Goal: Task Accomplishment & Management: Manage account settings

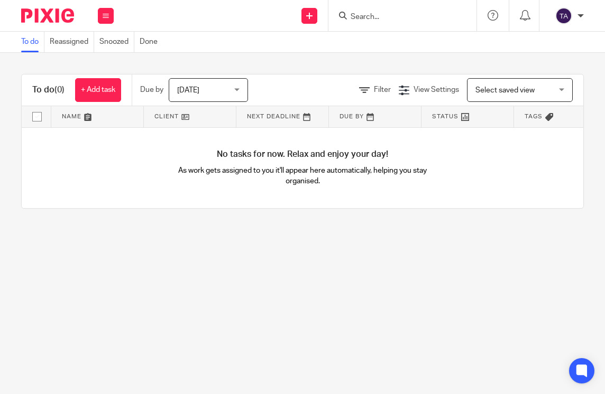
click at [413, 20] on input "Search" at bounding box center [396, 18] width 95 height 10
click at [391, 13] on input "Search" at bounding box center [396, 18] width 95 height 10
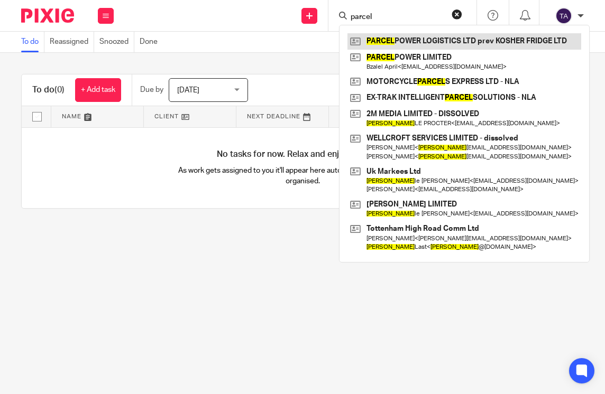
type input "parcel"
click at [469, 44] on link at bounding box center [464, 41] width 234 height 16
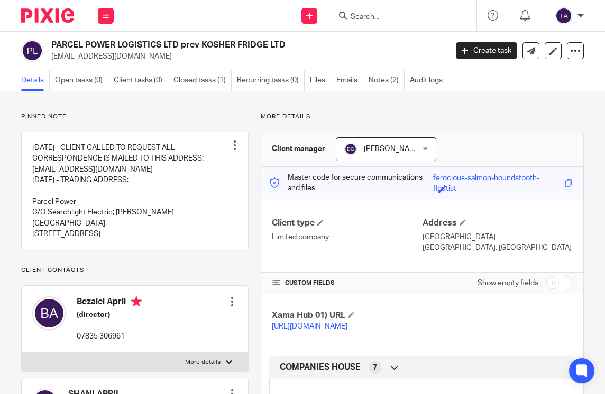
click at [372, 22] on input "Search" at bounding box center [396, 18] width 95 height 10
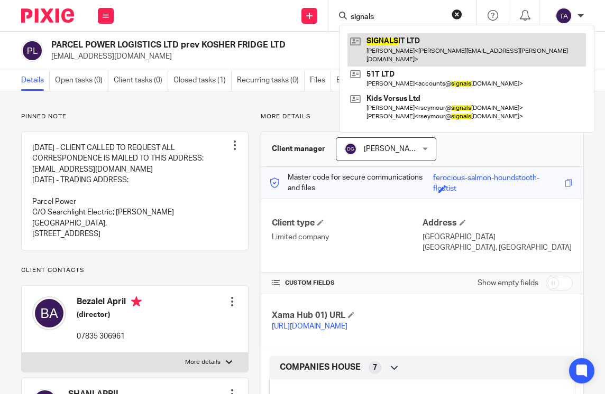
type input "signals"
click at [403, 47] on link at bounding box center [466, 49] width 238 height 33
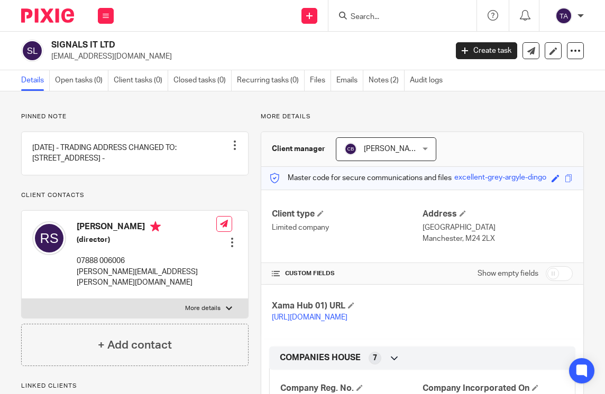
click at [366, 17] on input "Search" at bounding box center [396, 18] width 95 height 10
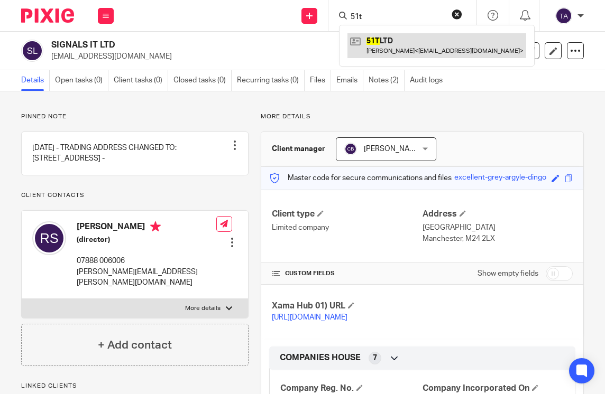
type input "51t"
click at [375, 49] on link at bounding box center [436, 45] width 179 height 24
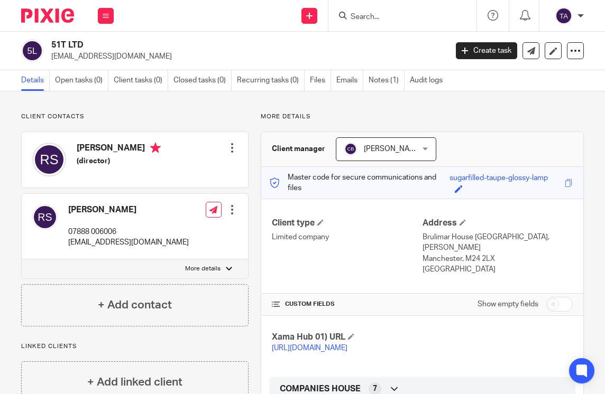
click at [358, 13] on input "Search" at bounding box center [396, 18] width 95 height 10
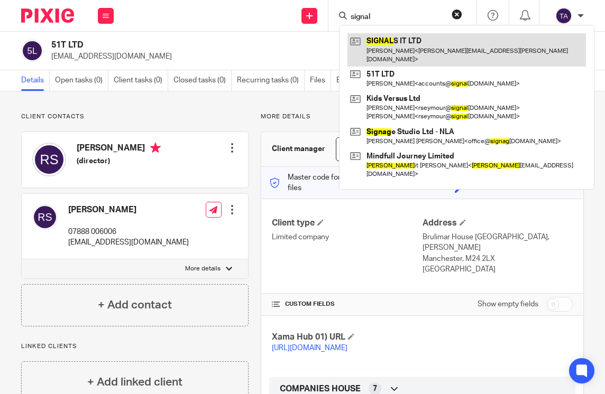
type input "signal"
click at [384, 39] on link at bounding box center [466, 49] width 238 height 33
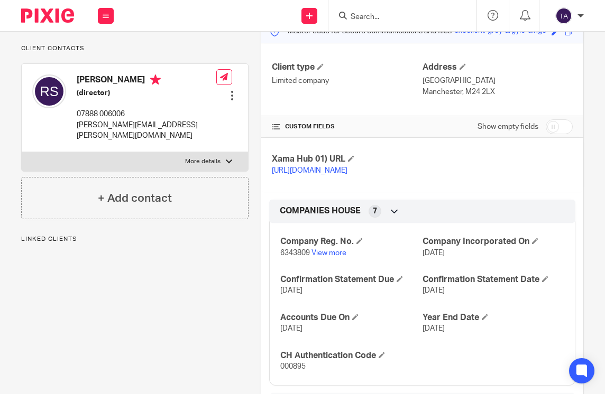
scroll to position [159, 0]
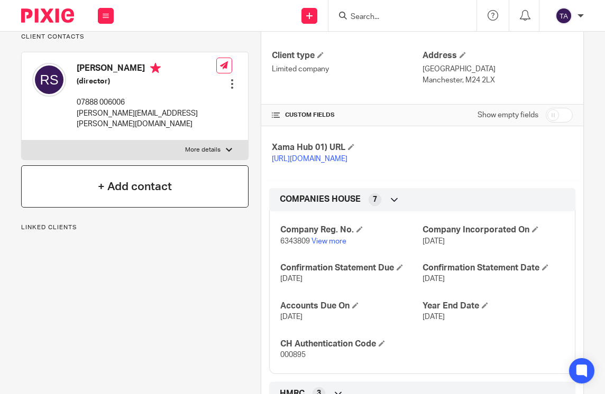
click at [141, 195] on h4 "+ Add contact" at bounding box center [135, 187] width 74 height 16
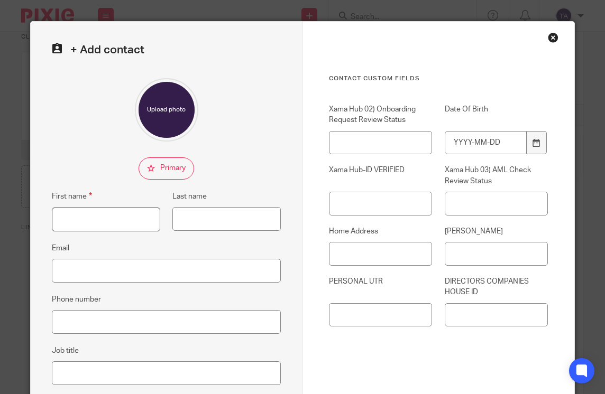
click at [86, 225] on input "First name" at bounding box center [106, 220] width 108 height 24
type input "[PERSON_NAME]"
type input "Childs"
click at [88, 264] on input "Email" at bounding box center [166, 271] width 229 height 24
paste input "[EMAIL_ADDRESS][DOMAIN_NAME]"
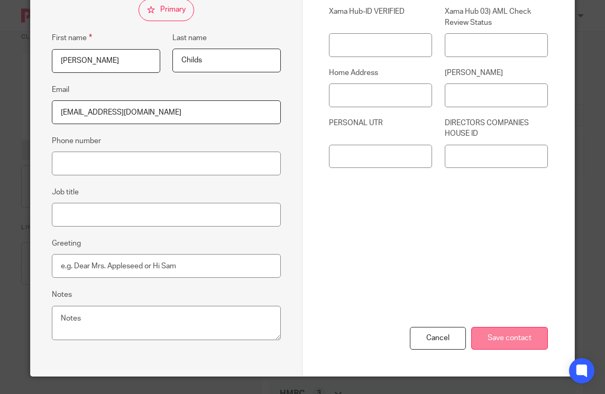
type input "[EMAIL_ADDRESS][DOMAIN_NAME]"
click at [506, 340] on input "Save contact" at bounding box center [509, 338] width 77 height 23
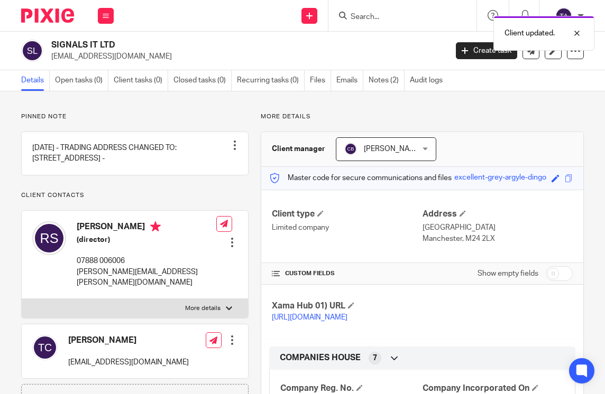
scroll to position [53, 0]
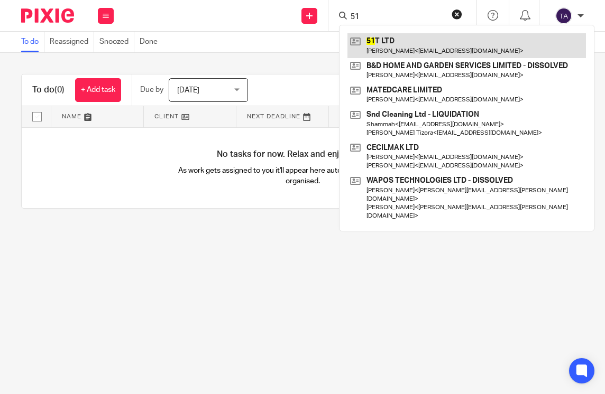
type input "51"
click at [417, 45] on link at bounding box center [466, 45] width 238 height 24
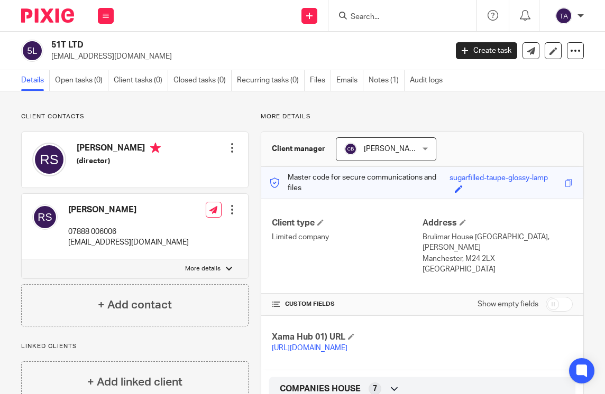
click at [389, 17] on input "Search" at bounding box center [396, 18] width 95 height 10
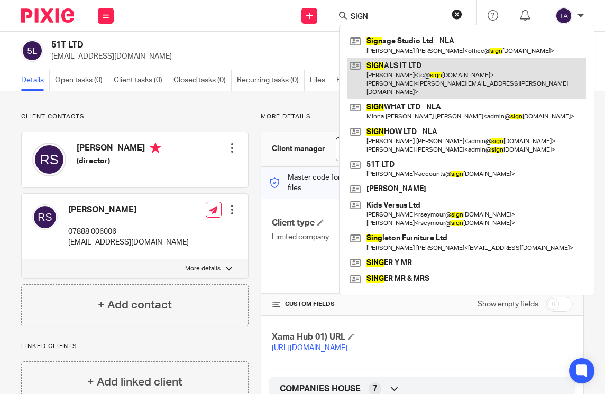
type input "SIGN"
click at [407, 79] on link at bounding box center [466, 79] width 238 height 42
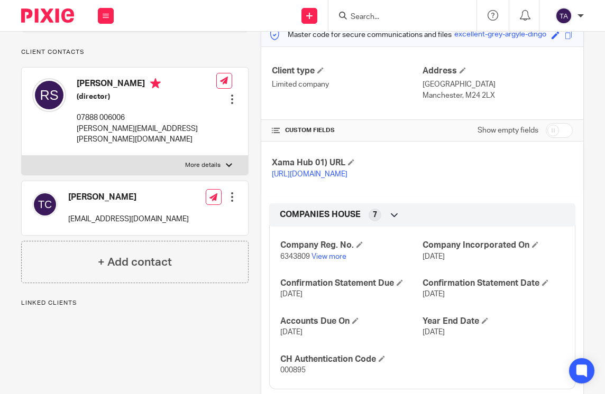
scroll to position [159, 0]
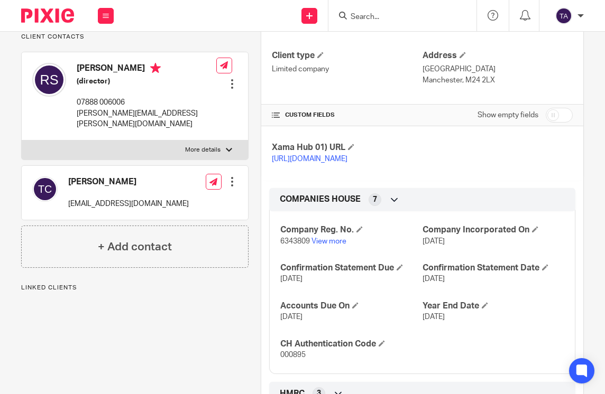
click at [230, 187] on div at bounding box center [232, 182] width 11 height 11
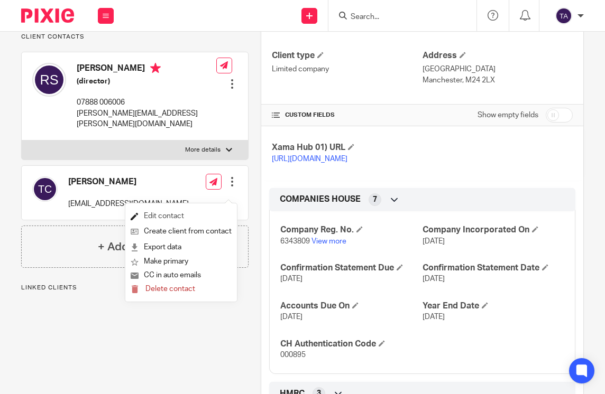
click at [191, 211] on link "Edit contact" at bounding box center [181, 216] width 101 height 15
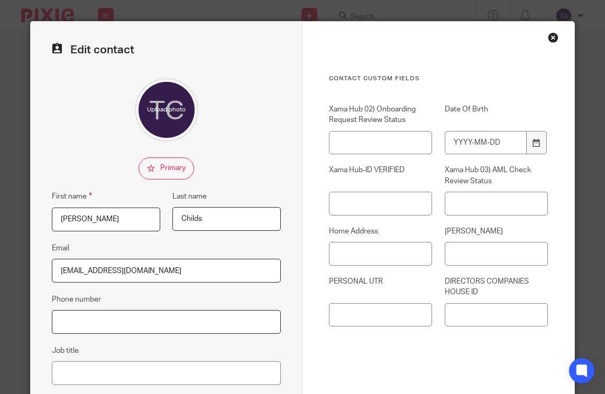
click at [89, 319] on input "Phone number" at bounding box center [166, 322] width 229 height 24
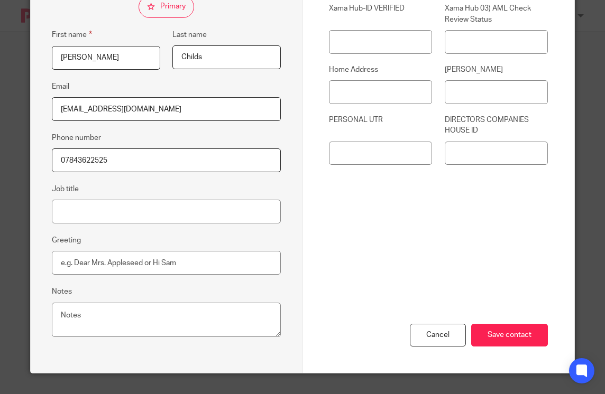
scroll to position [162, 0]
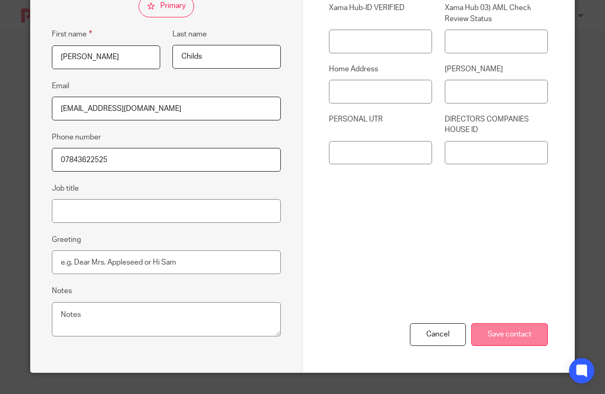
type input "07843622525"
click at [517, 336] on input "Save contact" at bounding box center [509, 334] width 77 height 23
click at [512, 343] on input "Save contact" at bounding box center [509, 334] width 77 height 23
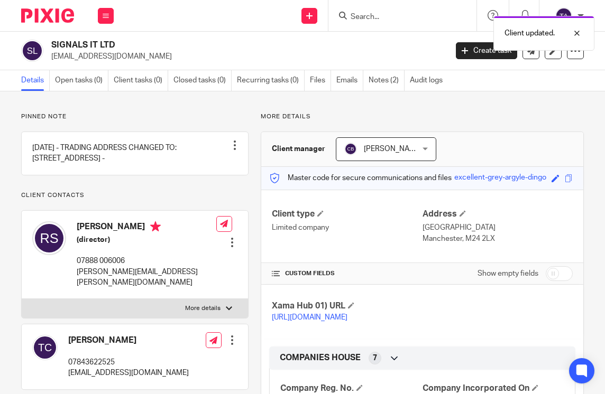
click at [377, 19] on div "Client updated." at bounding box center [448, 31] width 292 height 40
click at [376, 11] on form at bounding box center [405, 15] width 113 height 13
click at [372, 20] on input "Search" at bounding box center [396, 18] width 95 height 10
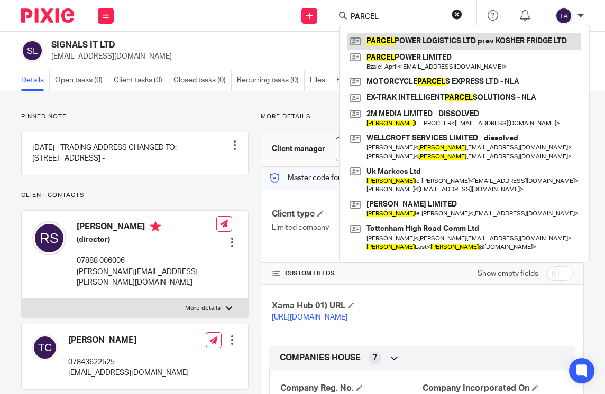
type input "PARCEL"
click at [375, 46] on link at bounding box center [464, 41] width 234 height 16
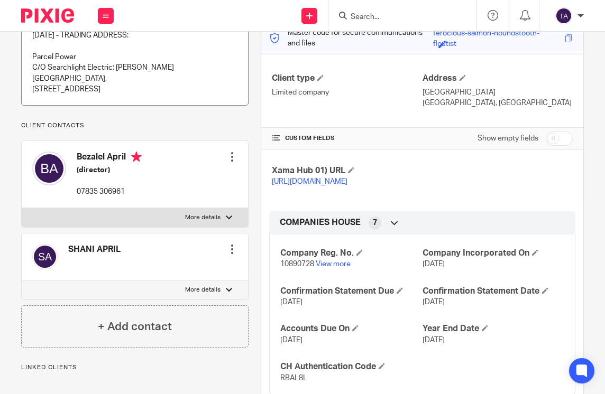
scroll to position [159, 0]
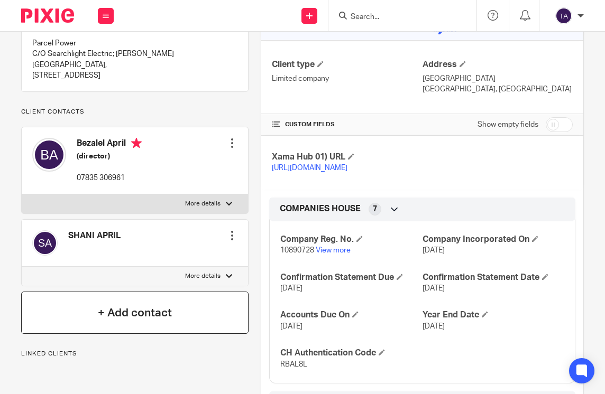
click at [141, 334] on div "+ Add contact" at bounding box center [134, 313] width 227 height 42
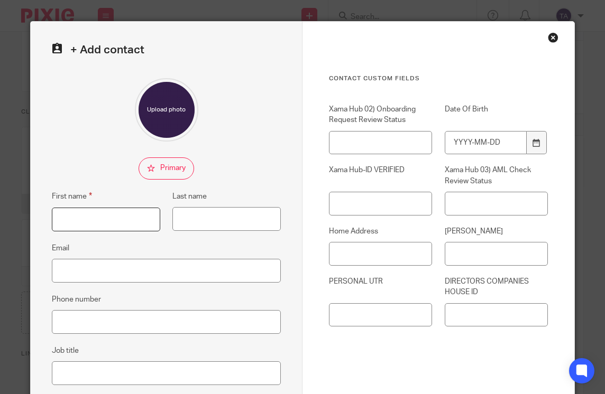
click at [107, 221] on input "First name" at bounding box center [106, 220] width 108 height 24
type input "d"
type input "DAN"
click at [61, 373] on input "Job title" at bounding box center [166, 374] width 229 height 24
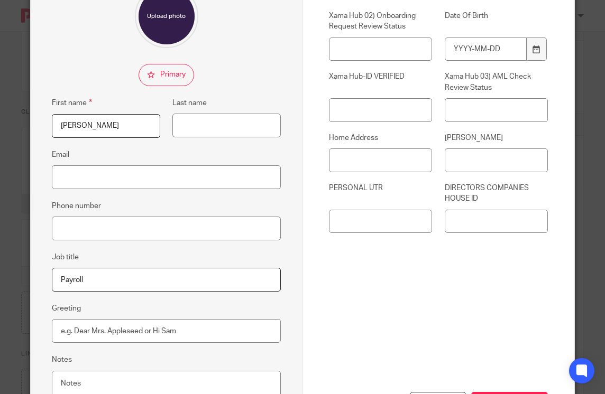
scroll to position [106, 0]
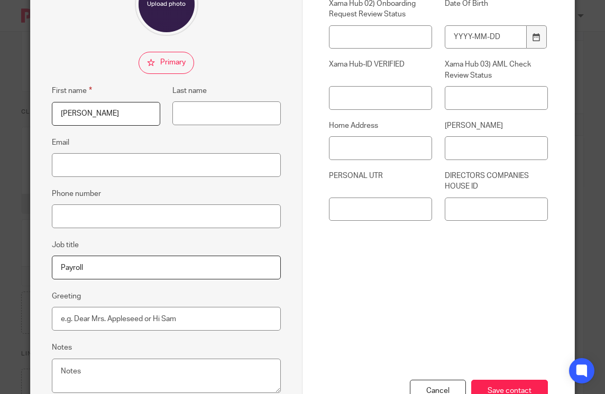
type input "Payroll"
click at [127, 215] on input "Phone number" at bounding box center [166, 217] width 229 height 24
type input "07871875341"
click at [512, 386] on input "Save contact" at bounding box center [509, 391] width 77 height 23
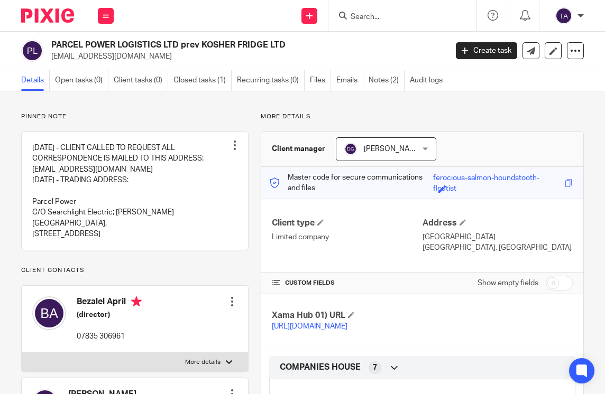
click at [404, 19] on input "Search" at bounding box center [396, 18] width 95 height 10
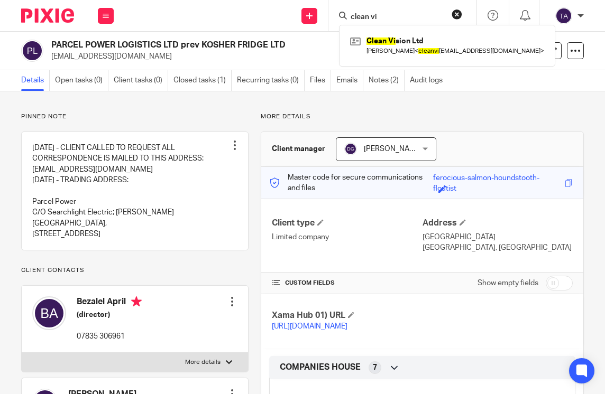
type input "clean vi"
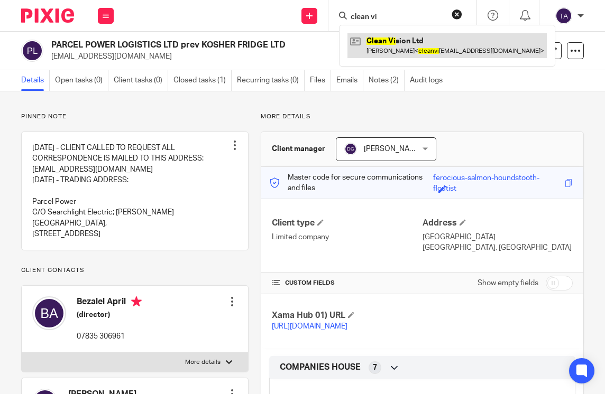
click at [400, 44] on link at bounding box center [446, 45] width 199 height 24
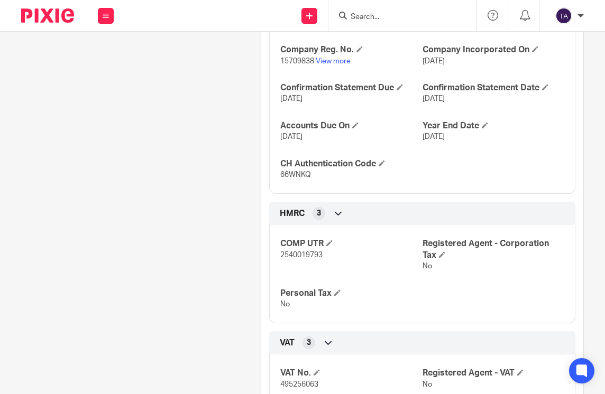
scroll to position [370, 0]
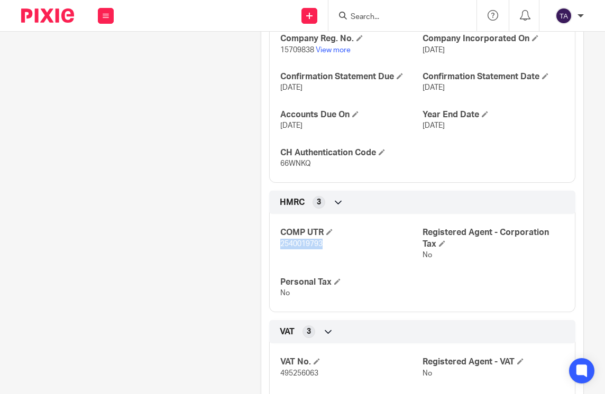
drag, startPoint x: 289, startPoint y: 265, endPoint x: 275, endPoint y: 265, distance: 13.2
click at [275, 265] on div "COMP UTR 2540019793 Registered Agent - Corporation Tax No Personal Tax No" at bounding box center [422, 259] width 306 height 106
